Goal: Communication & Community: Participate in discussion

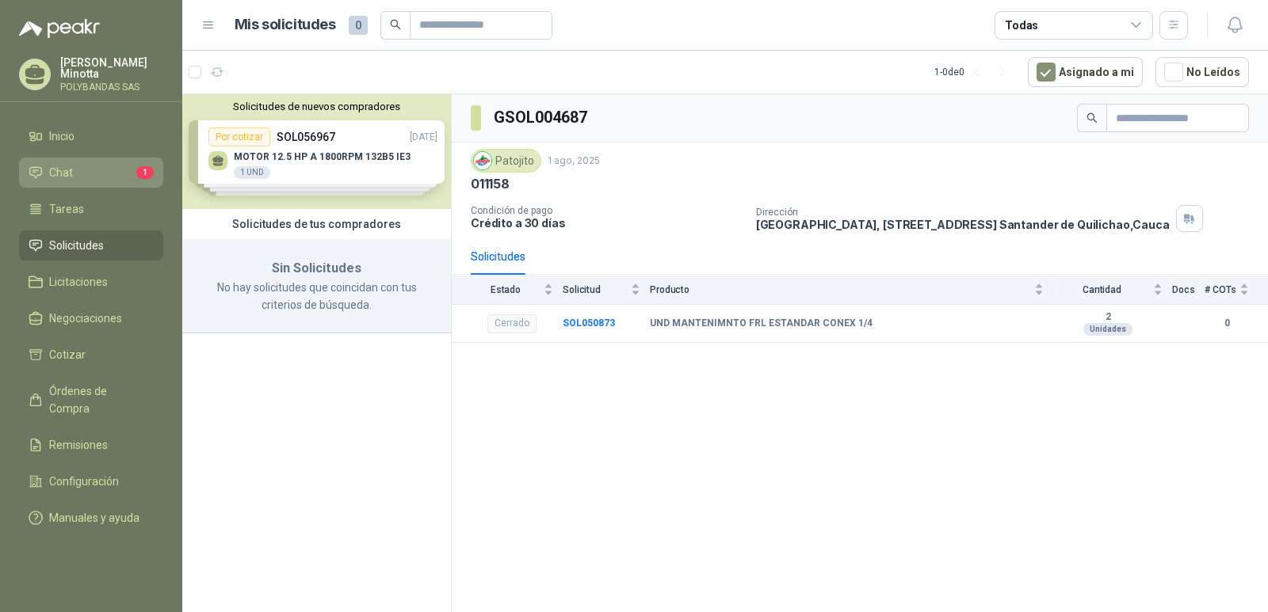
click at [73, 181] on link "Chat 1" at bounding box center [91, 173] width 144 height 30
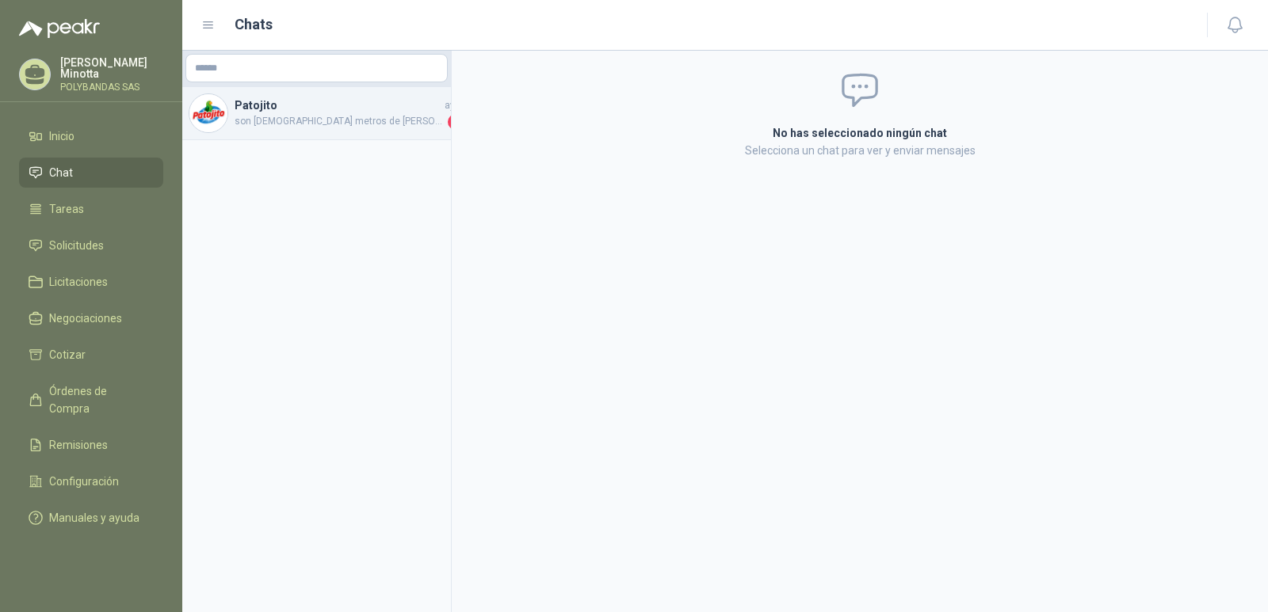
click at [272, 113] on h4 "Patojito" at bounding box center [338, 105] width 207 height 17
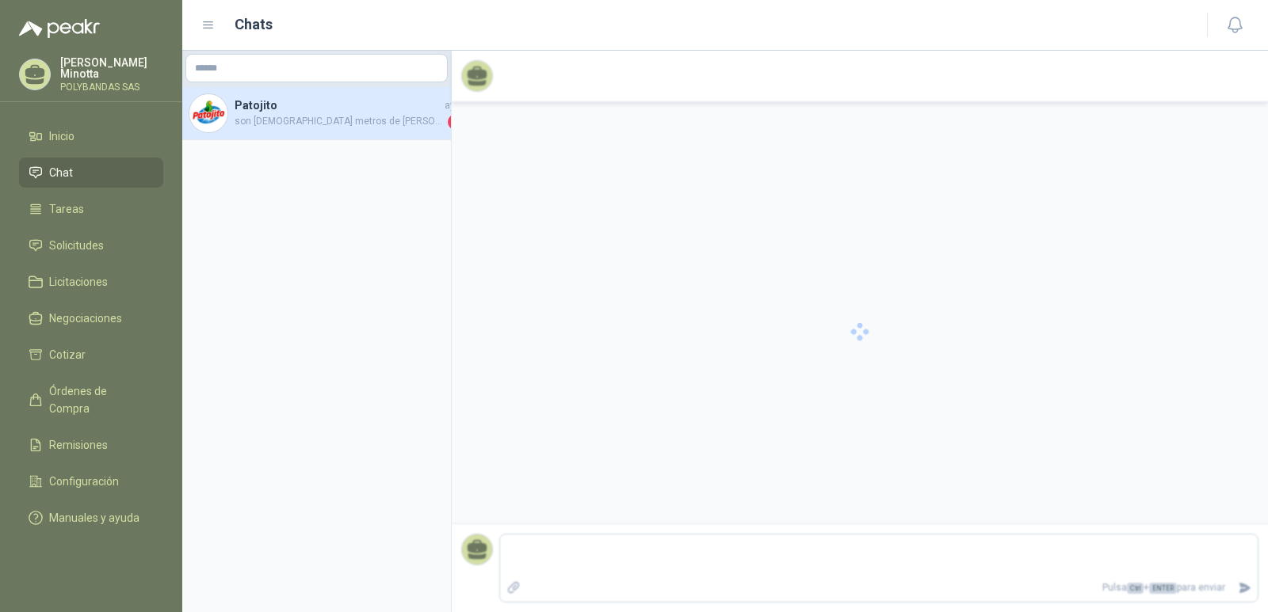
scroll to position [105, 0]
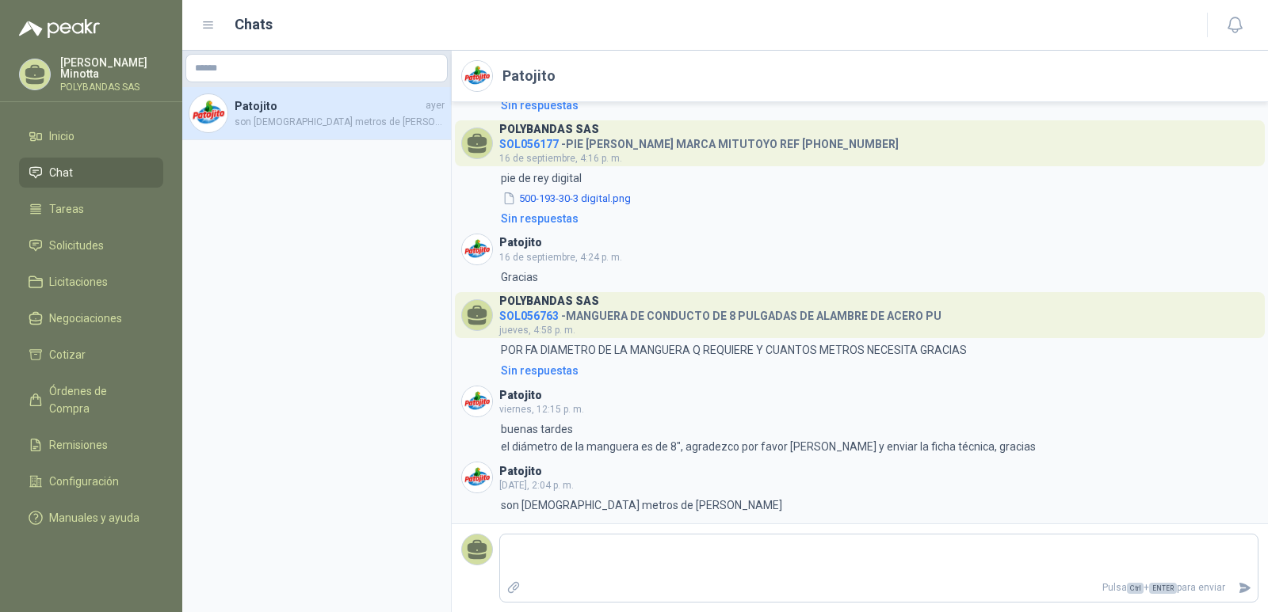
click at [532, 315] on span "SOL056763" at bounding box center [528, 316] width 59 height 13
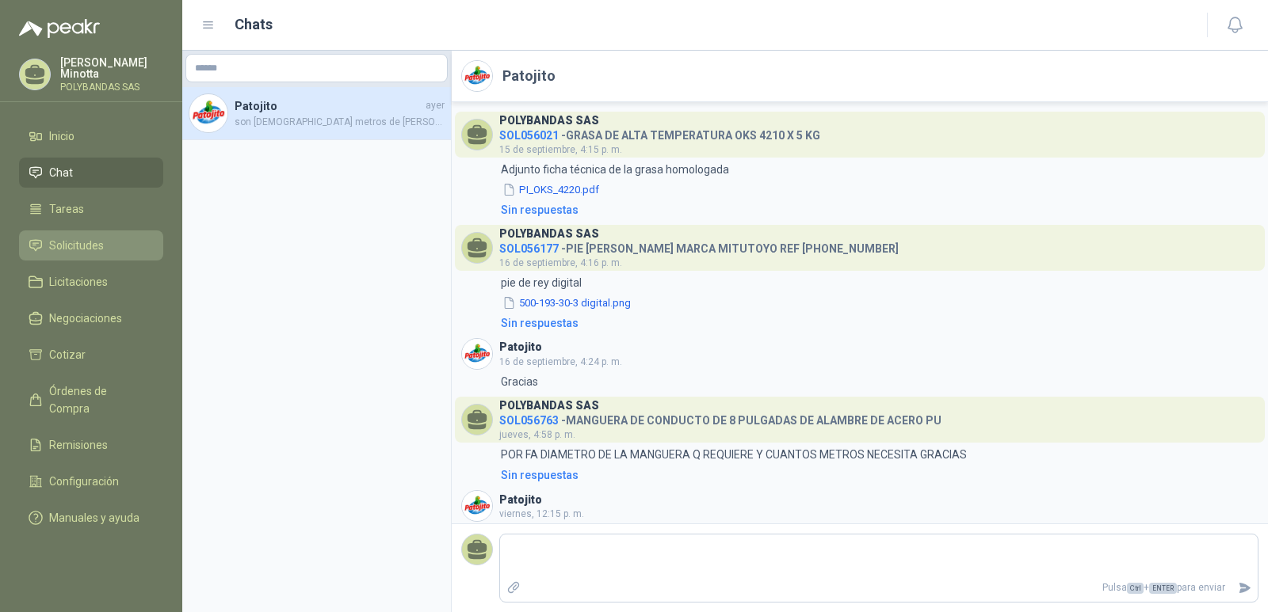
click at [75, 254] on link "Solicitudes" at bounding box center [91, 246] width 144 height 30
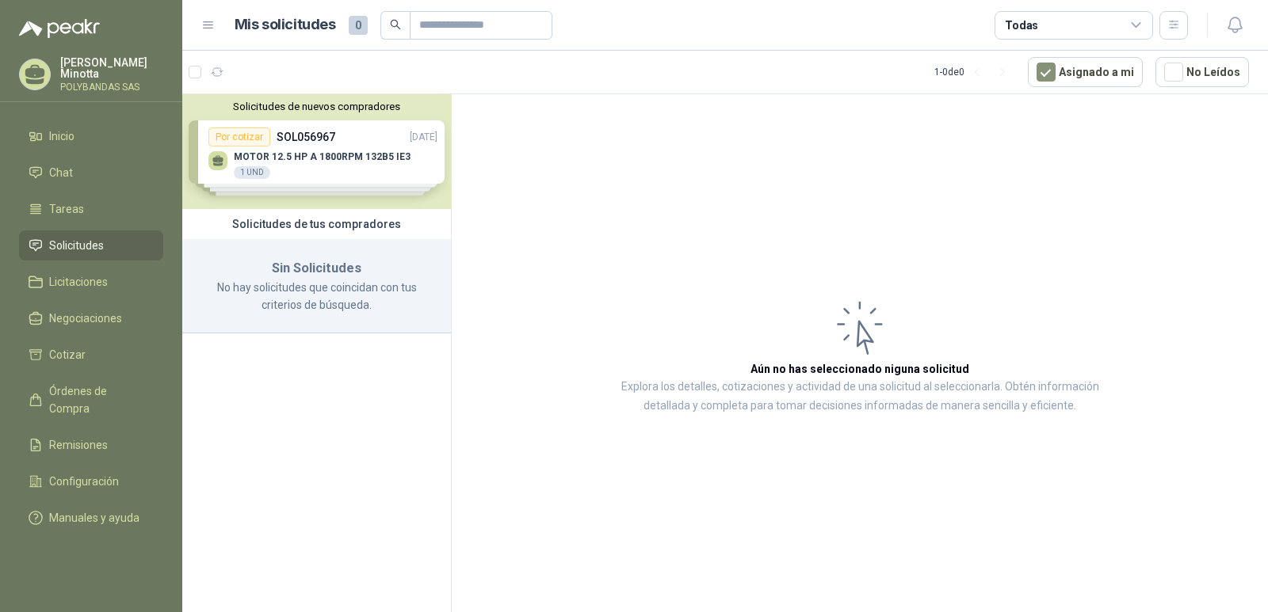
click at [86, 67] on p "[PERSON_NAME]" at bounding box center [111, 68] width 103 height 22
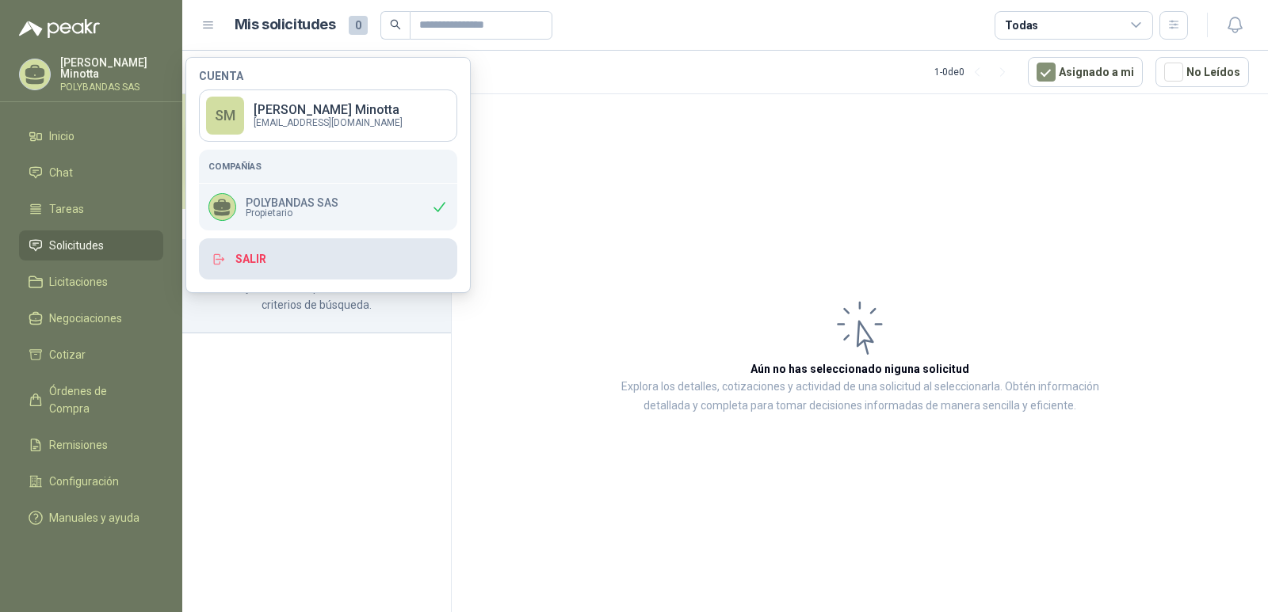
click at [261, 258] on button "Salir" at bounding box center [328, 258] width 258 height 41
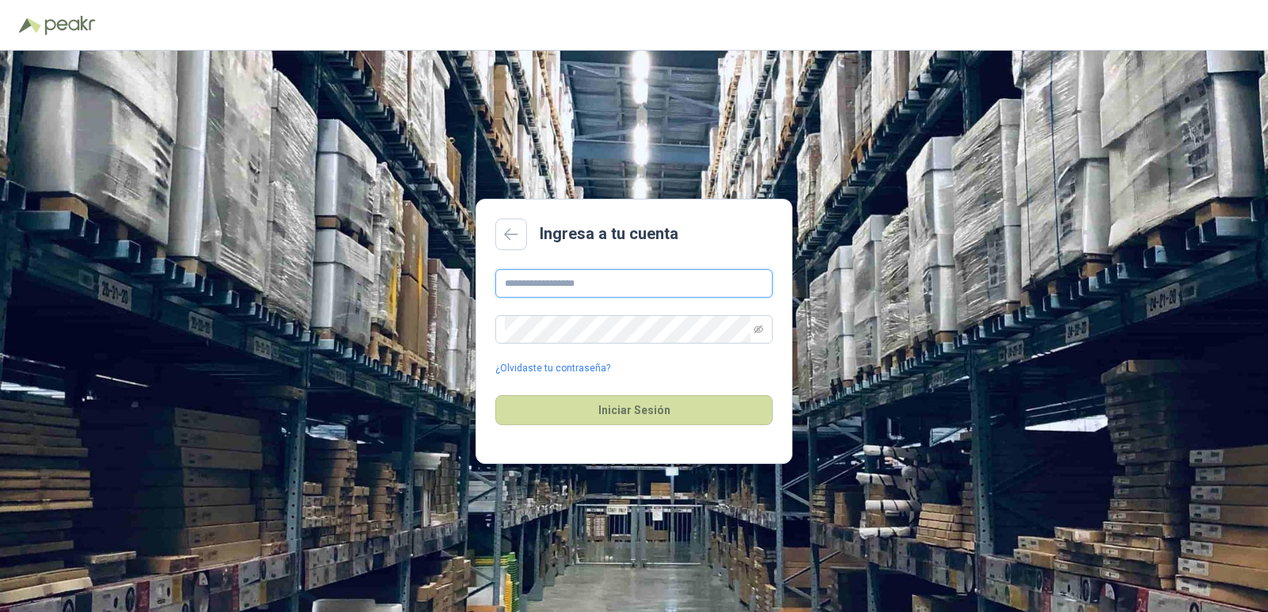
type input "**********"
